Goal: Information Seeking & Learning: Learn about a topic

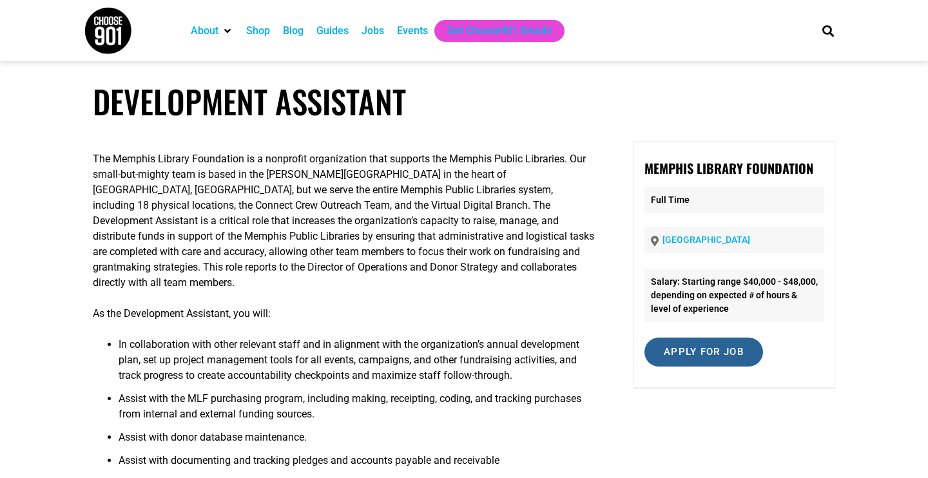
click at [708, 350] on input "Apply for job" at bounding box center [703, 352] width 119 height 29
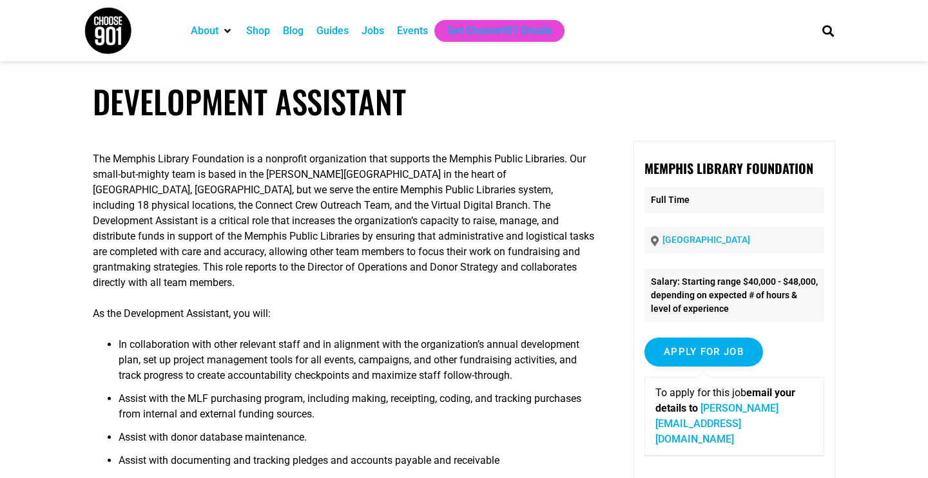
click at [384, 30] on div "Jobs" at bounding box center [372, 30] width 23 height 15
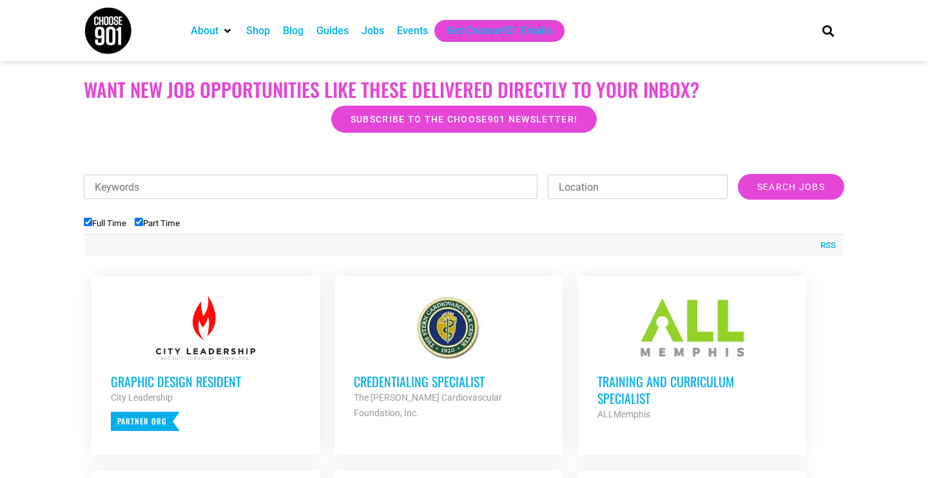
scroll to position [329, 0]
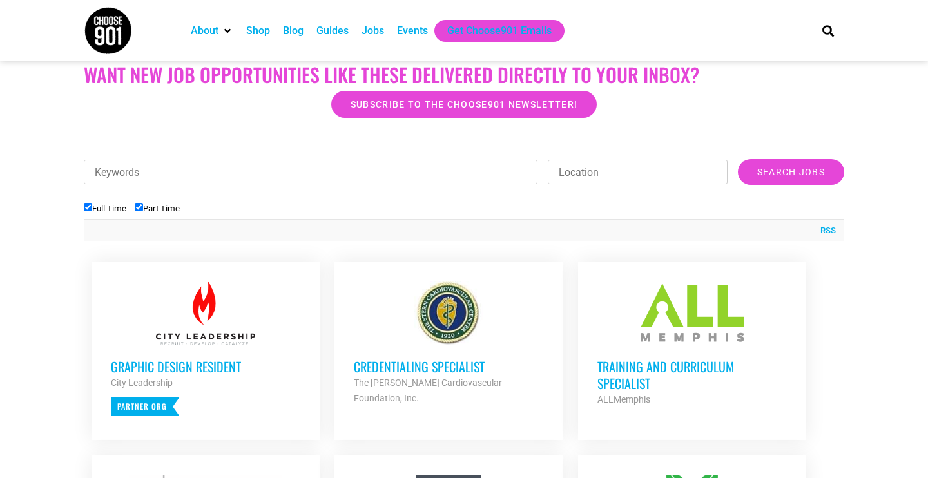
click at [140, 207] on input "Part Time" at bounding box center [139, 207] width 8 height 8
checkbox input "false"
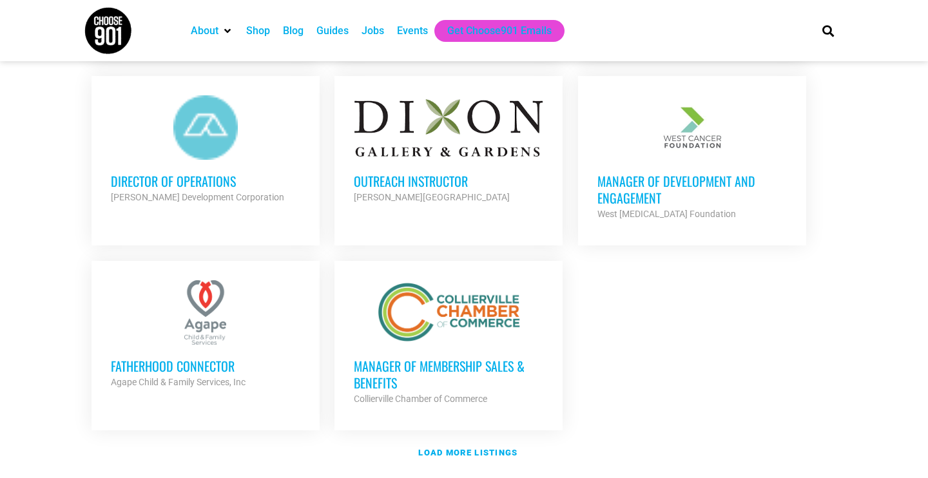
scroll to position [1444, 0]
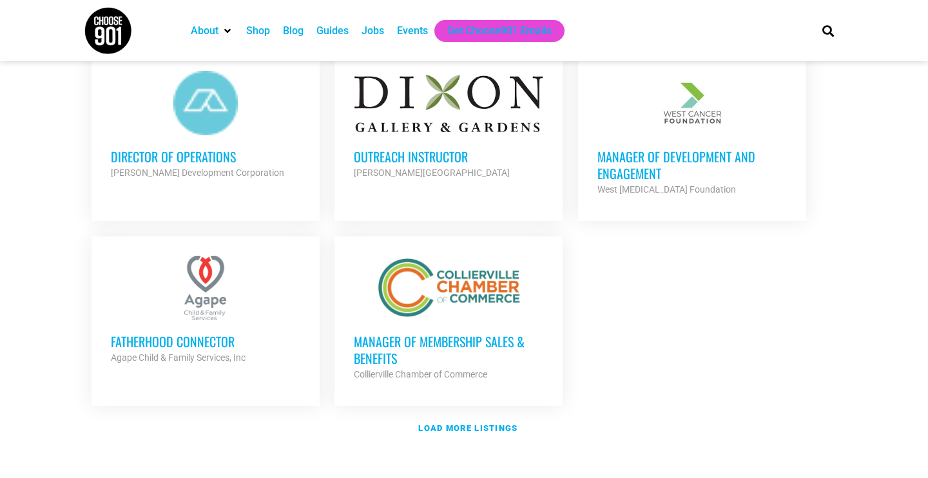
click at [385, 338] on h3 "Manager of Membership Sales & Benefits" at bounding box center [448, 349] width 189 height 33
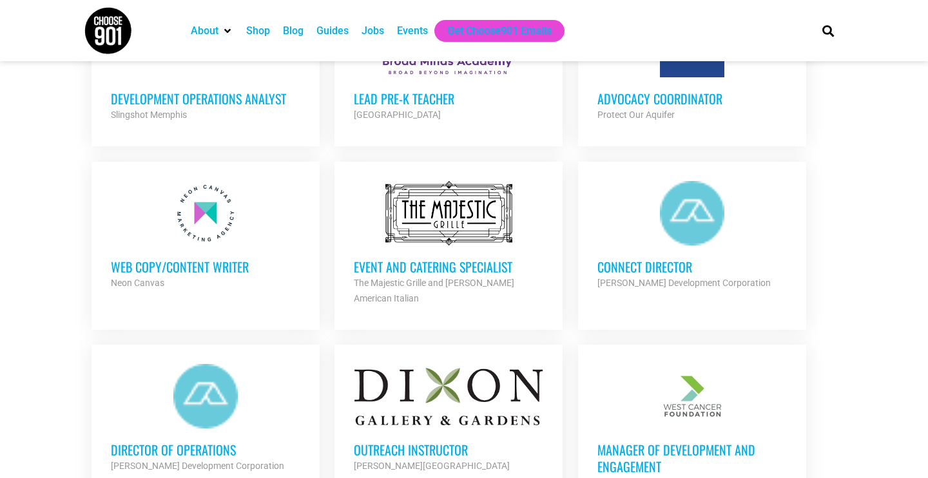
scroll to position [1151, 0]
click at [242, 259] on h3 "Web Copy/Content Writer" at bounding box center [205, 267] width 189 height 17
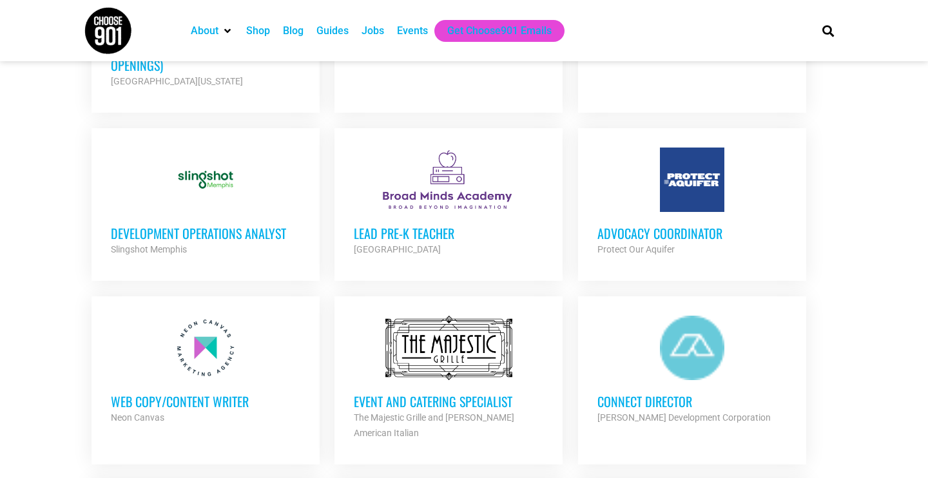
scroll to position [983, 0]
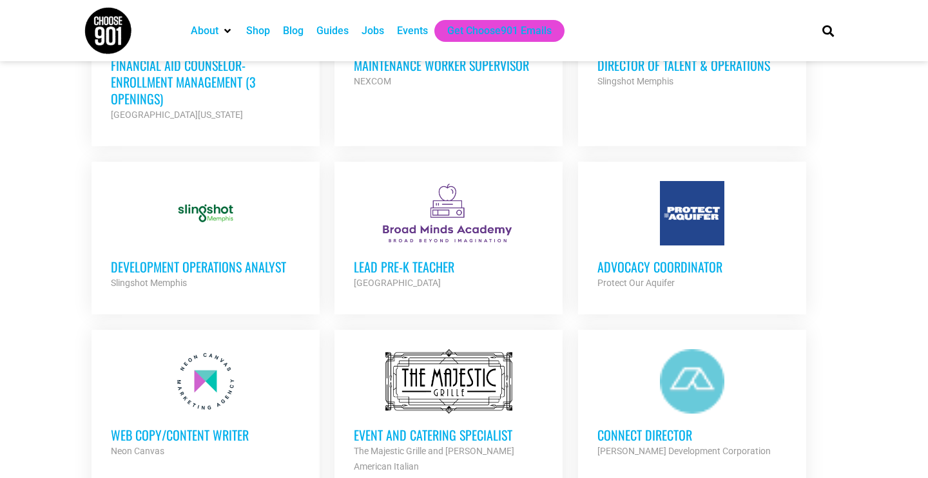
click at [650, 262] on h3 "Advocacy Coordinator" at bounding box center [691, 266] width 189 height 17
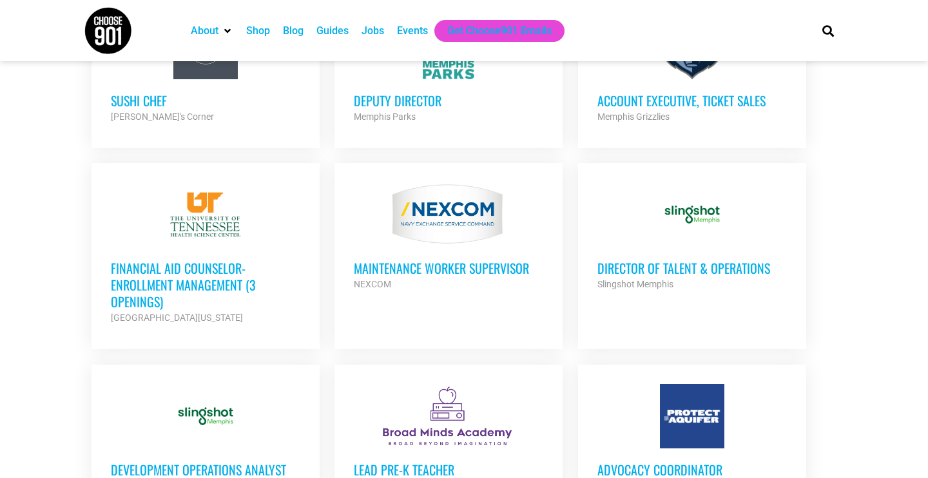
scroll to position [781, 0]
click at [167, 277] on h3 "Financial Aid Counselor-Enrollment Management (3 Openings)" at bounding box center [205, 284] width 189 height 50
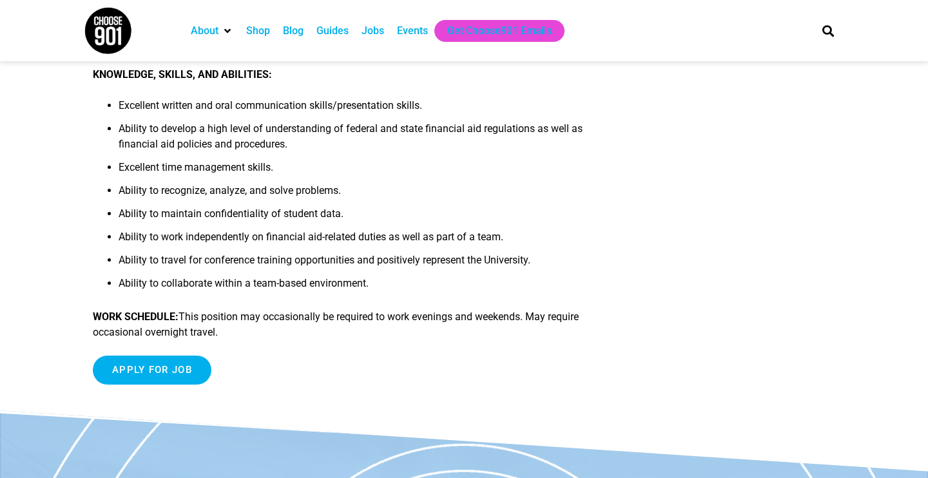
scroll to position [818, 0]
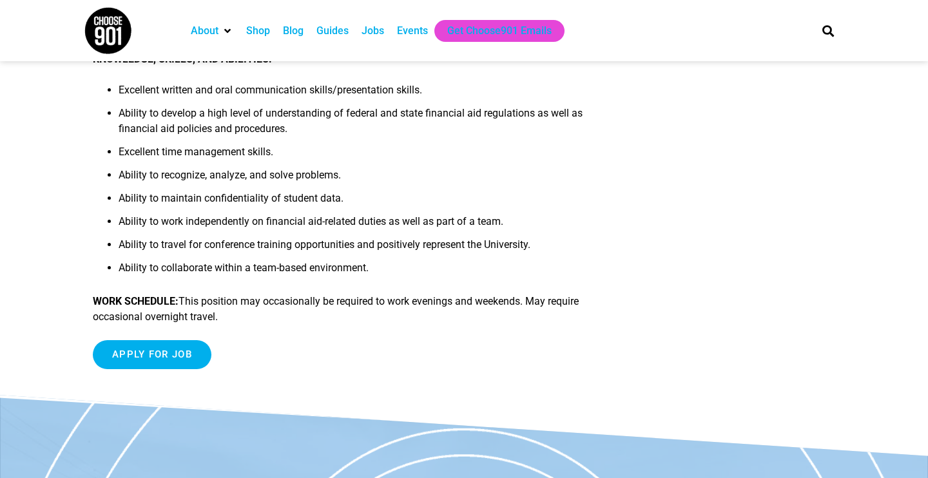
click at [133, 355] on input "Apply for job" at bounding box center [152, 354] width 119 height 29
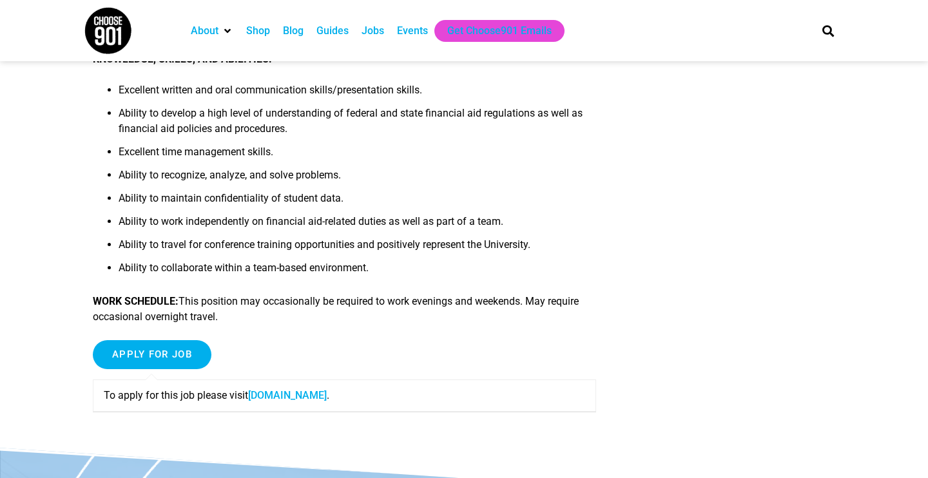
click at [327, 393] on link "fa-ewlq-saasfaprod1.fa.ocs.oraclecloud.com" at bounding box center [287, 395] width 79 height 12
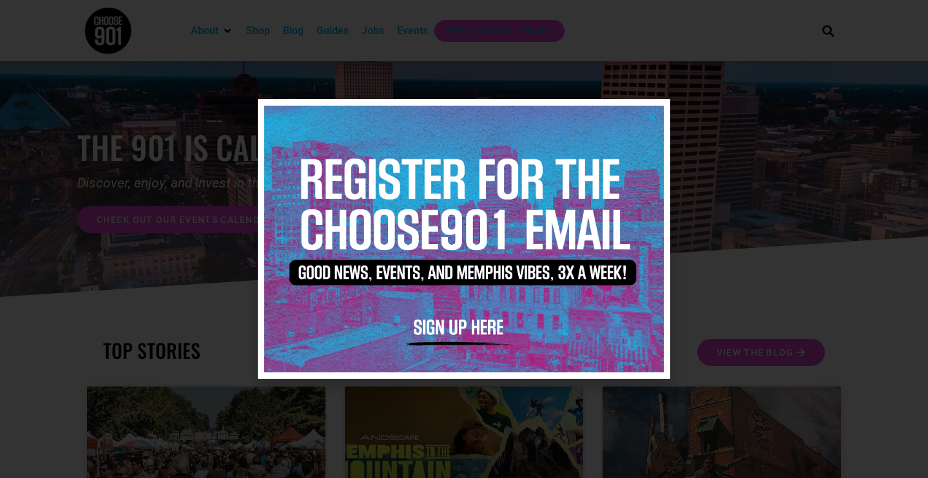
click at [761, 197] on div at bounding box center [464, 239] width 928 height 478
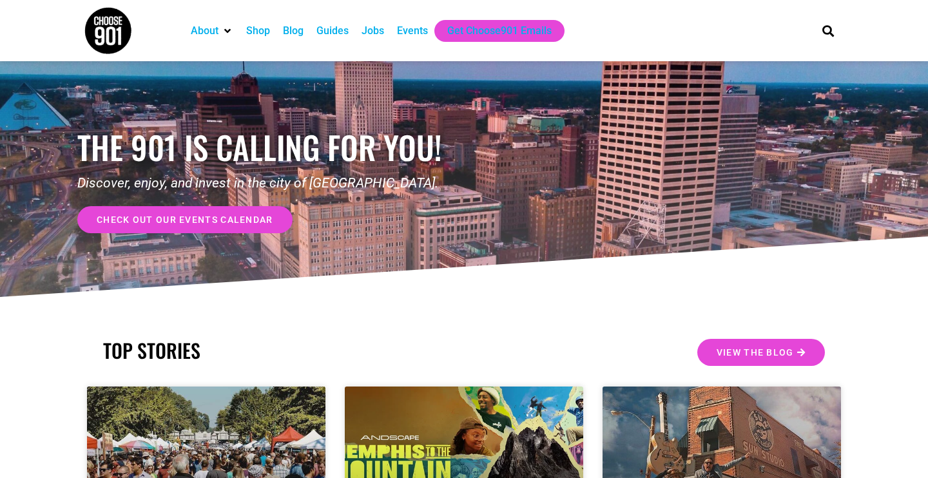
click at [376, 32] on div "Jobs" at bounding box center [372, 30] width 23 height 15
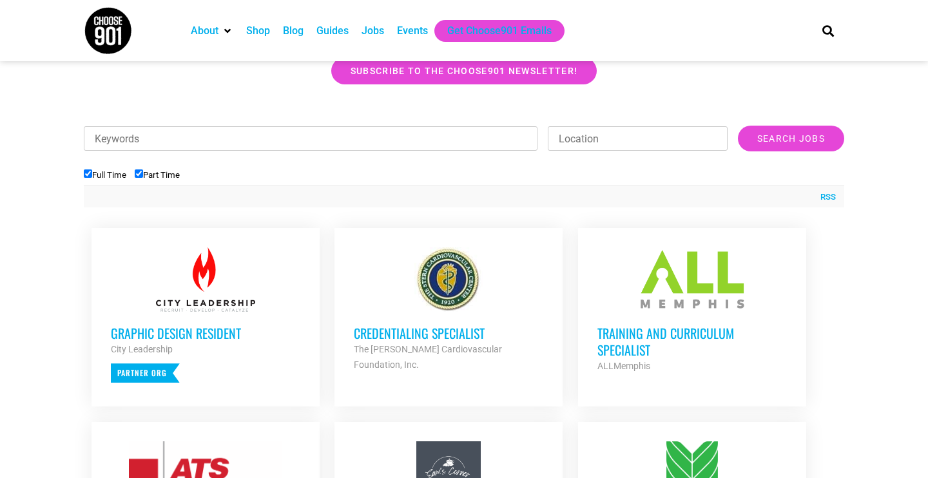
scroll to position [390, 0]
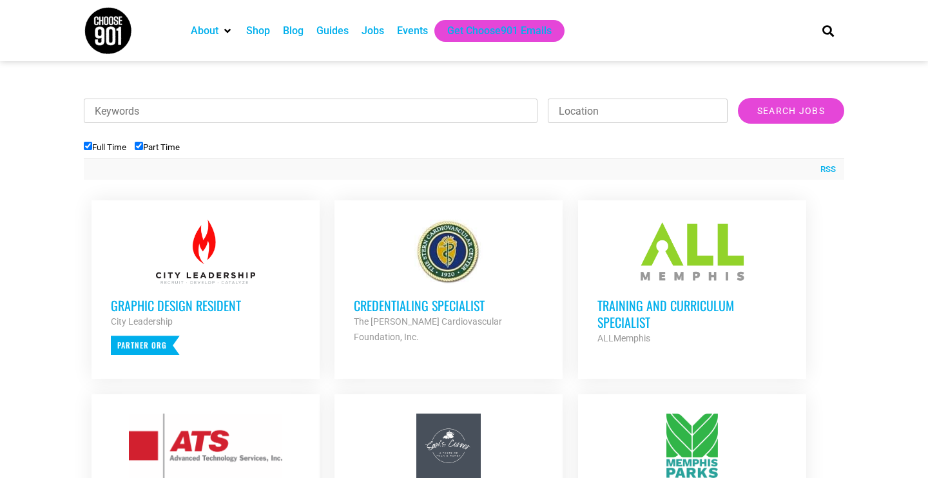
click at [140, 149] on input "Part Time" at bounding box center [139, 146] width 8 height 8
checkbox input "false"
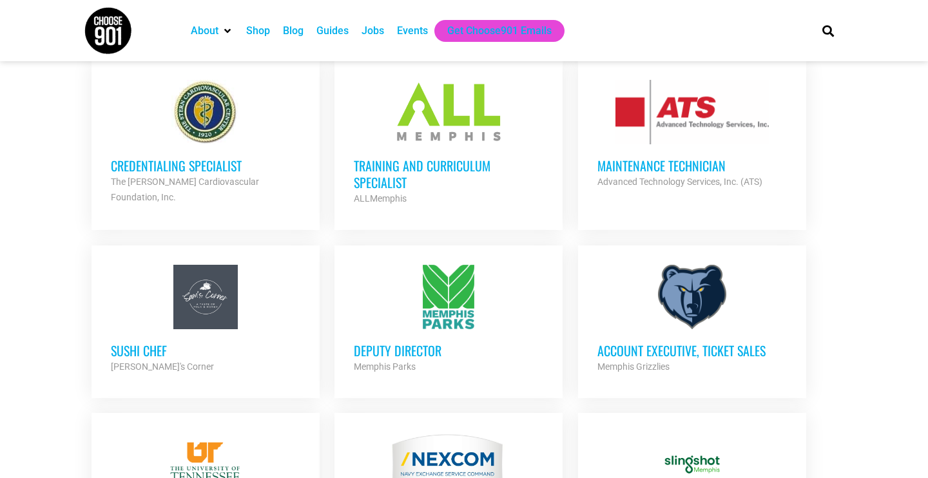
scroll to position [574, 0]
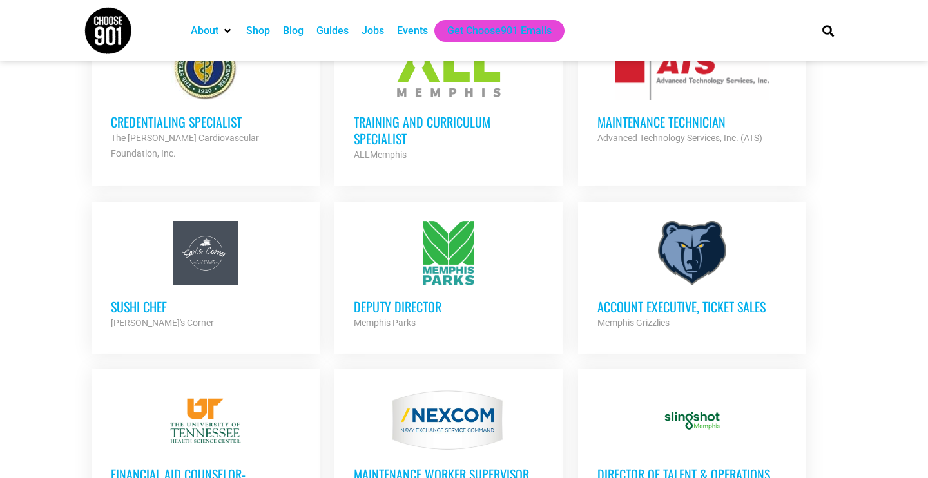
click at [749, 307] on h3 "Account Executive, Ticket Sales" at bounding box center [691, 306] width 189 height 17
